Goal: Task Accomplishment & Management: Manage account settings

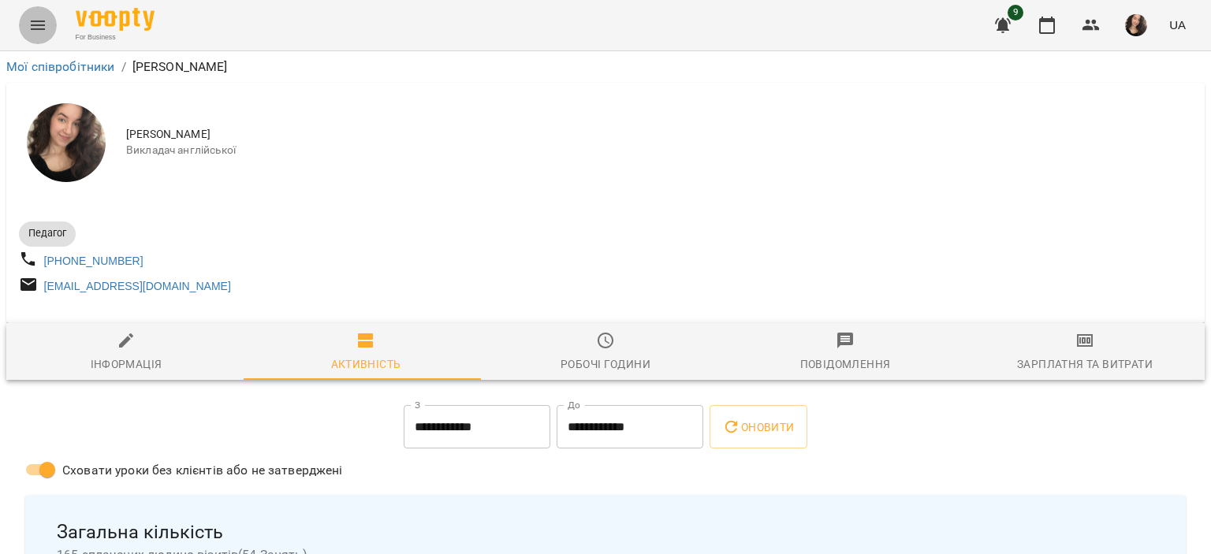
click at [29, 24] on icon "Menu" at bounding box center [37, 25] width 19 height 19
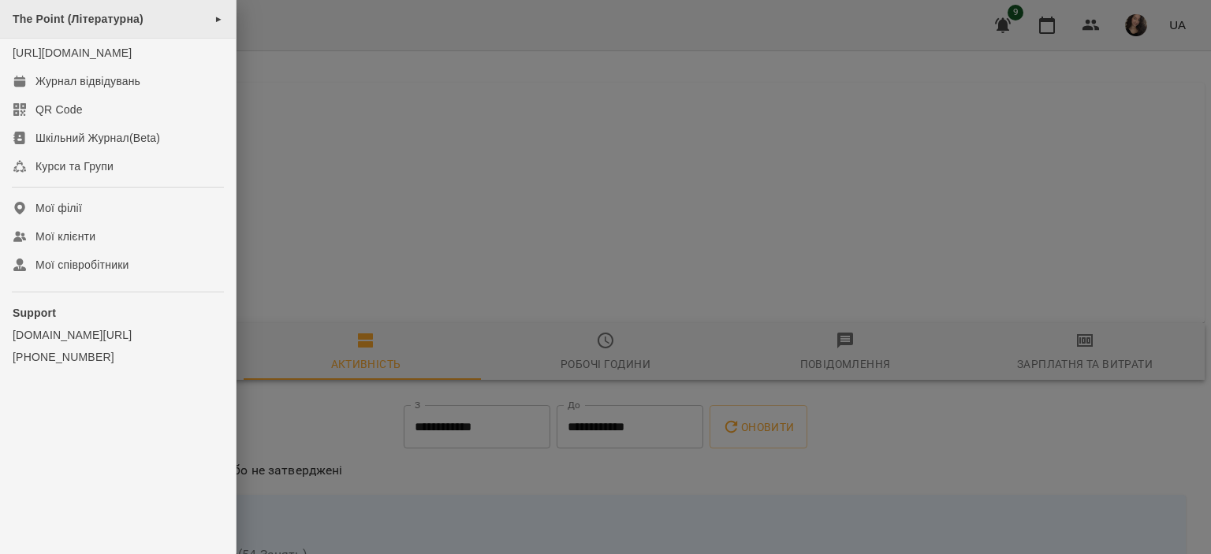
click at [65, 22] on span "The Point (Літературна)" at bounding box center [78, 19] width 131 height 13
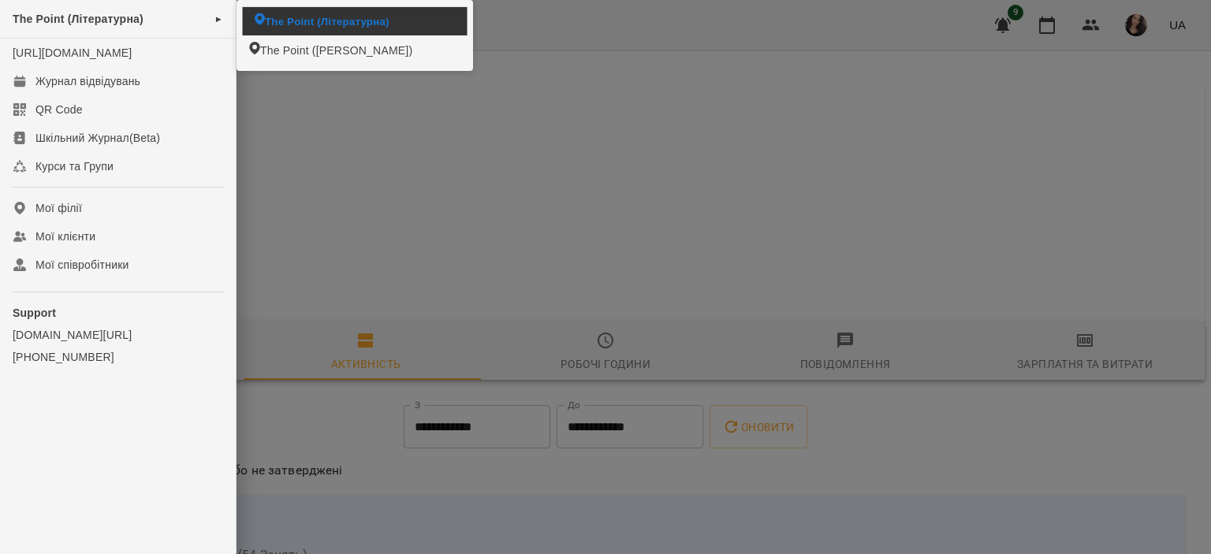
click at [264, 18] on li "The Point (Літературна)" at bounding box center [355, 21] width 225 height 28
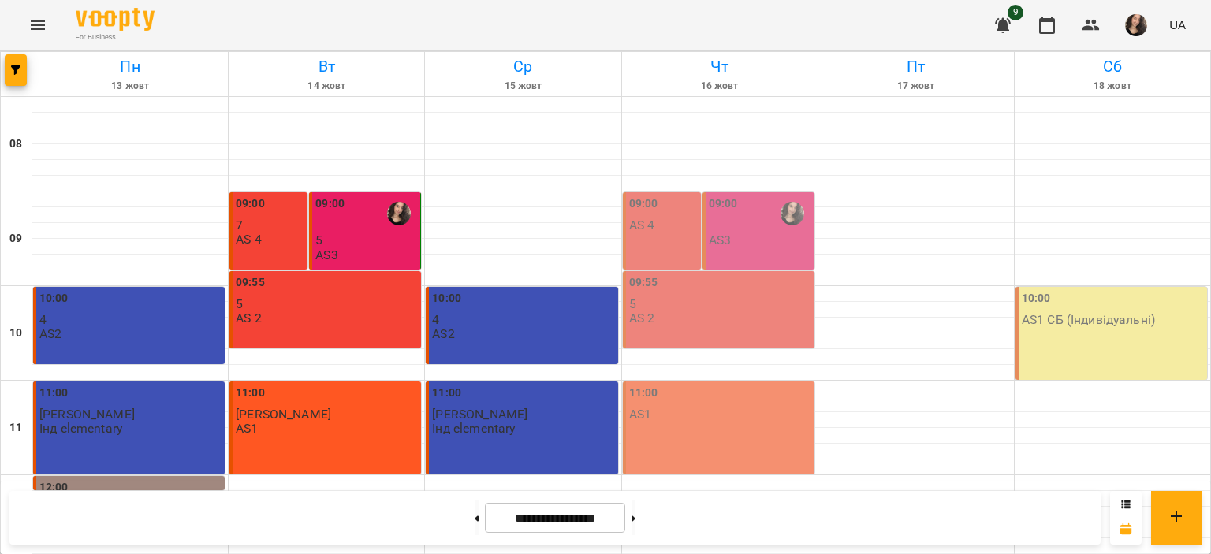
scroll to position [748, 0]
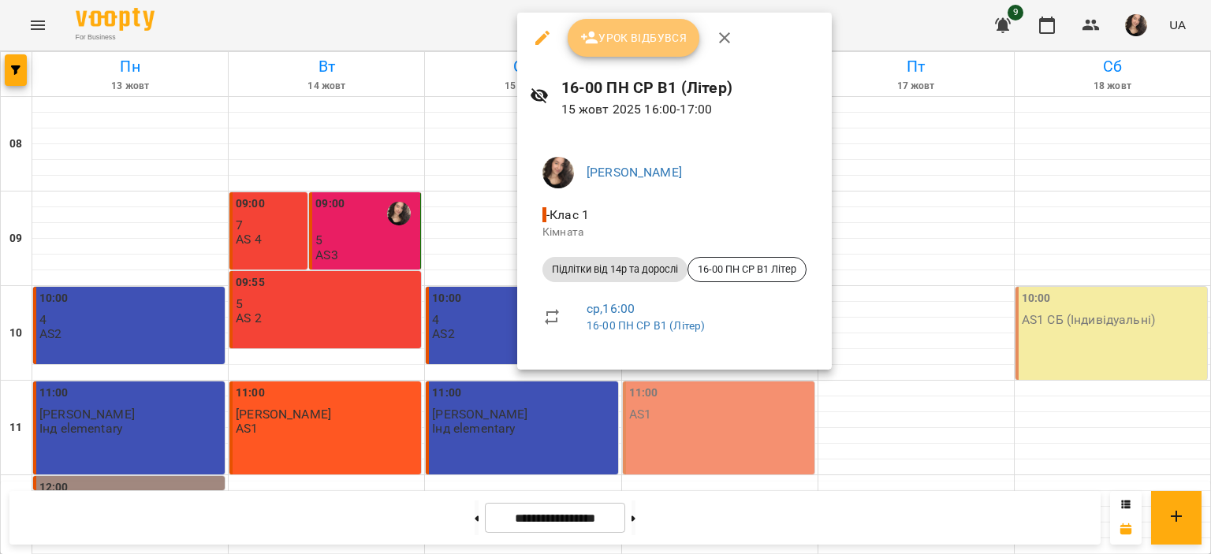
click at [638, 24] on button "Урок відбувся" at bounding box center [634, 38] width 132 height 38
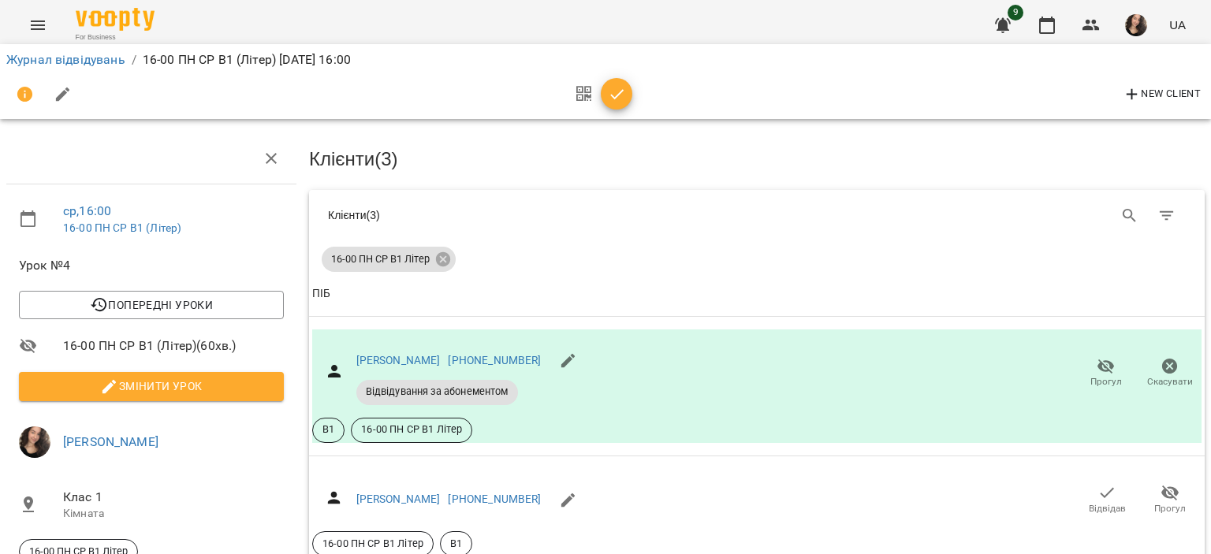
scroll to position [341, 0]
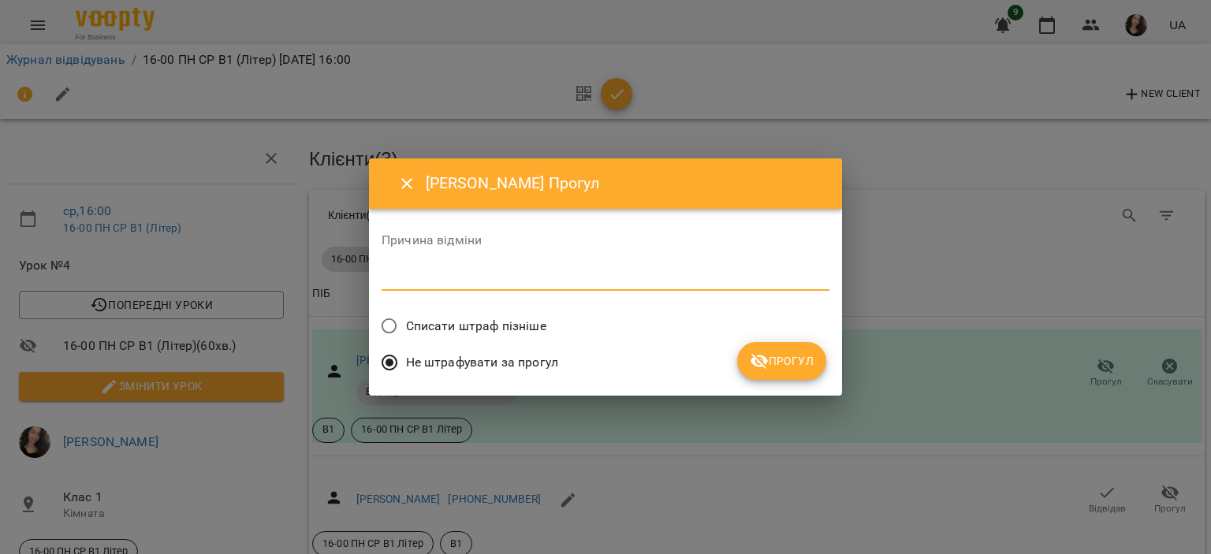
click at [487, 281] on textarea at bounding box center [606, 278] width 448 height 15
type textarea "*"
type textarea "**********"
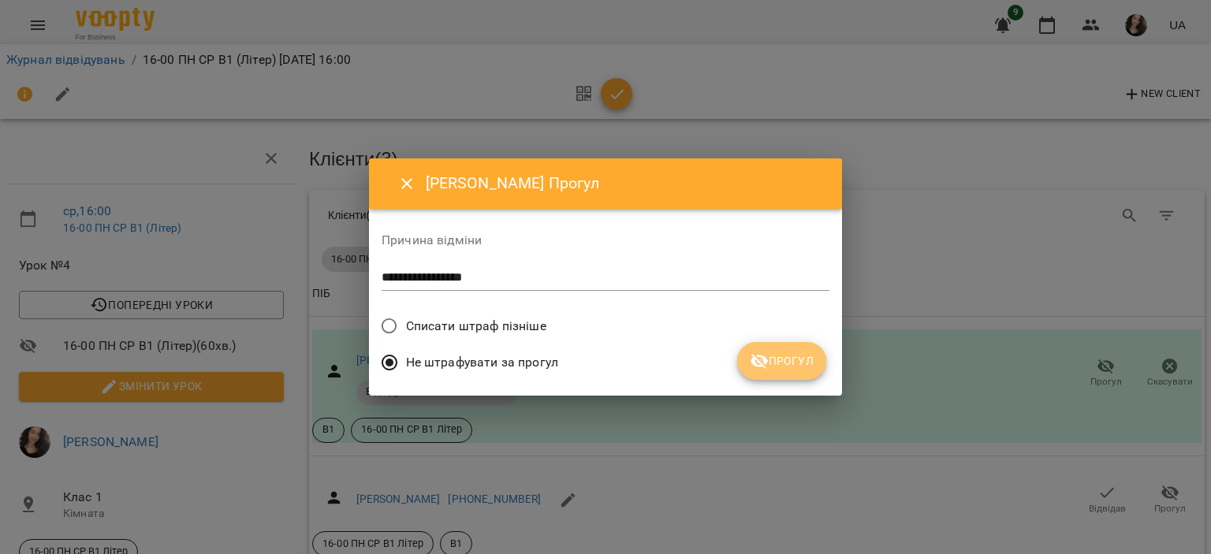
click at [753, 356] on icon "submit" at bounding box center [759, 361] width 17 height 15
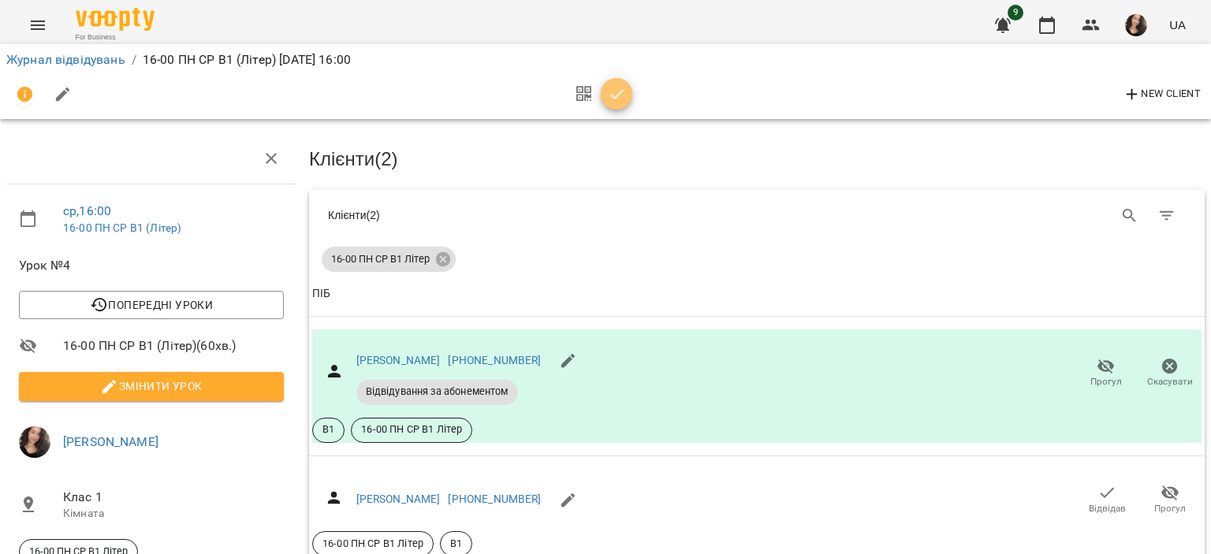
click at [609, 85] on icon "button" at bounding box center [617, 94] width 19 height 19
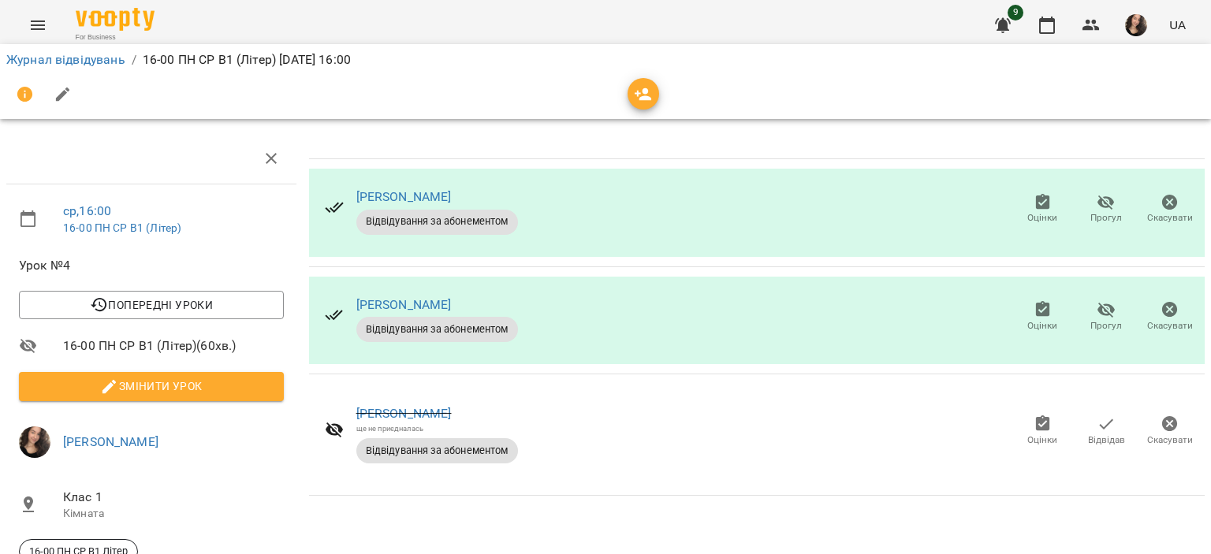
scroll to position [0, 0]
